Goal: Go to known website: Go to known website

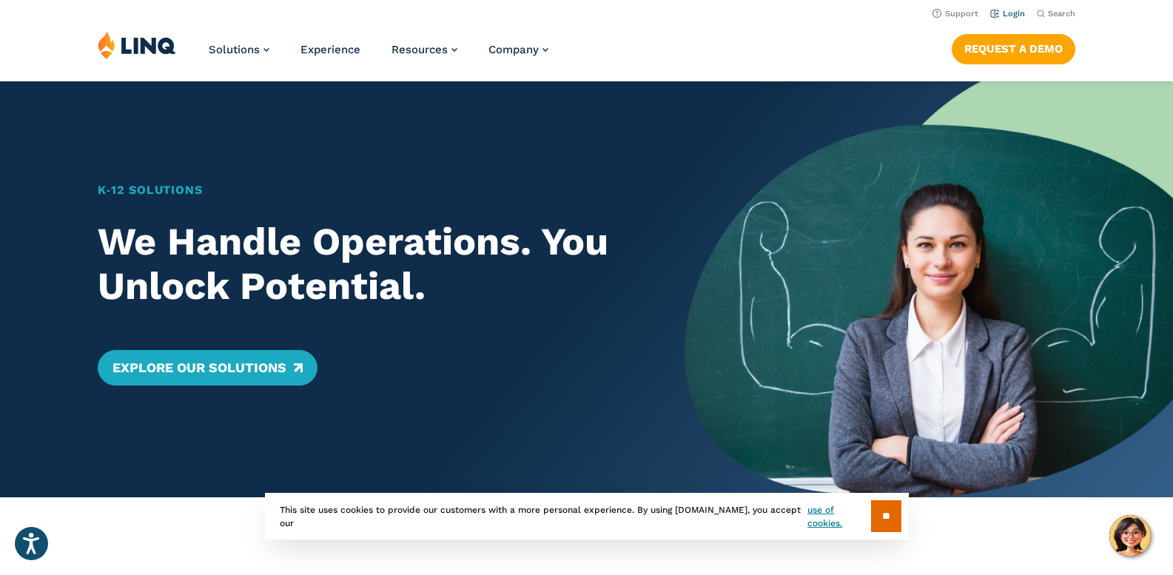
click at [1015, 10] on link "Login" at bounding box center [1007, 14] width 35 height 10
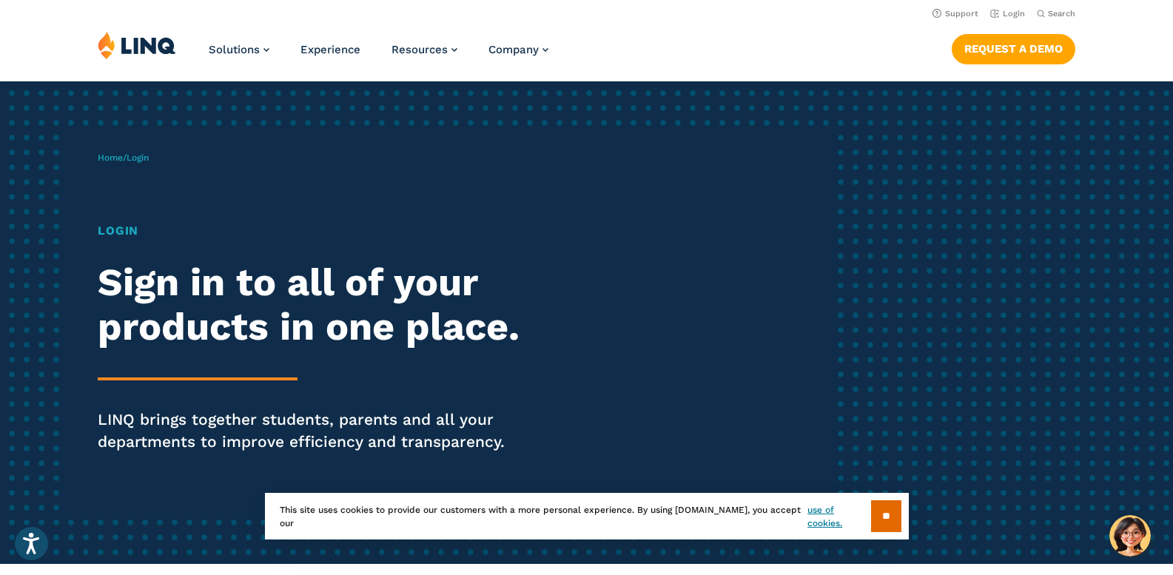
click at [128, 230] on h1 "Login" at bounding box center [324, 231] width 452 height 18
click at [147, 155] on span "Login" at bounding box center [138, 157] width 22 height 10
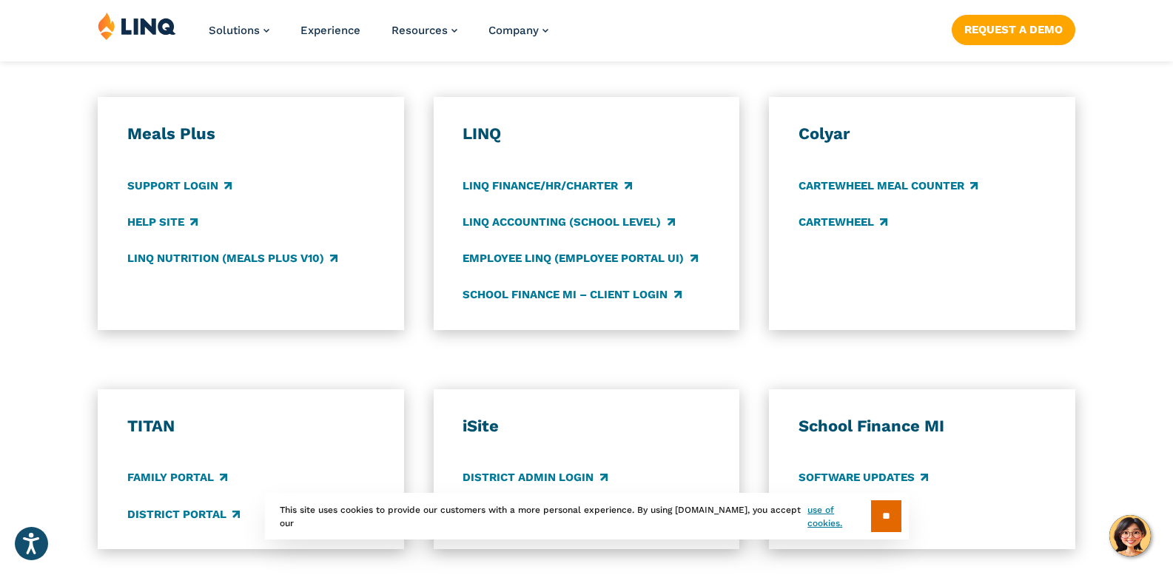
scroll to position [814, 0]
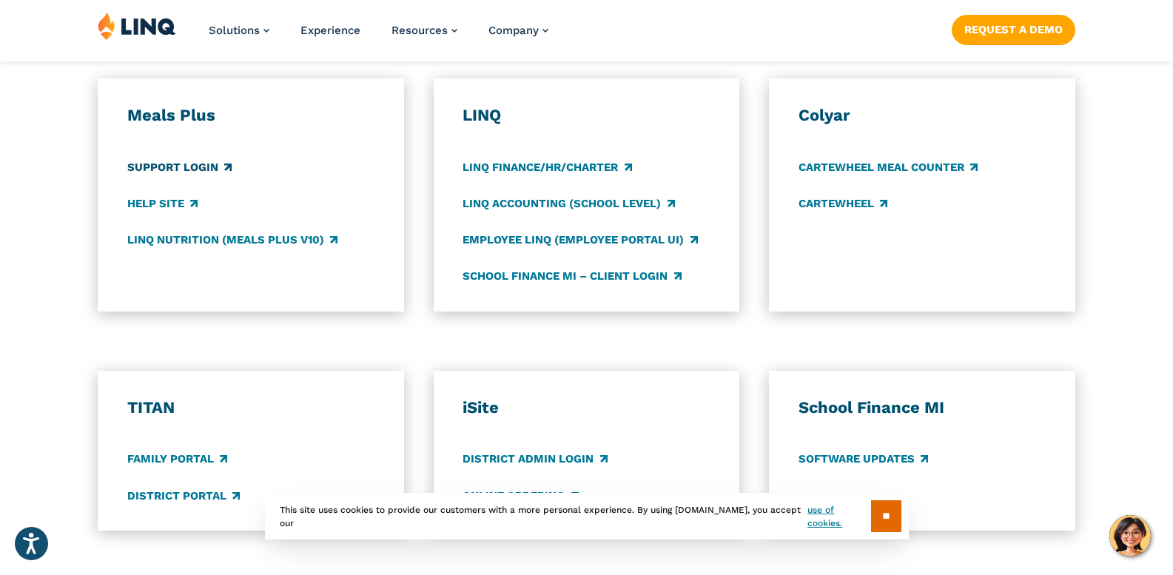
click at [191, 170] on link "Support Login" at bounding box center [179, 167] width 104 height 16
